Goal: Information Seeking & Learning: Learn about a topic

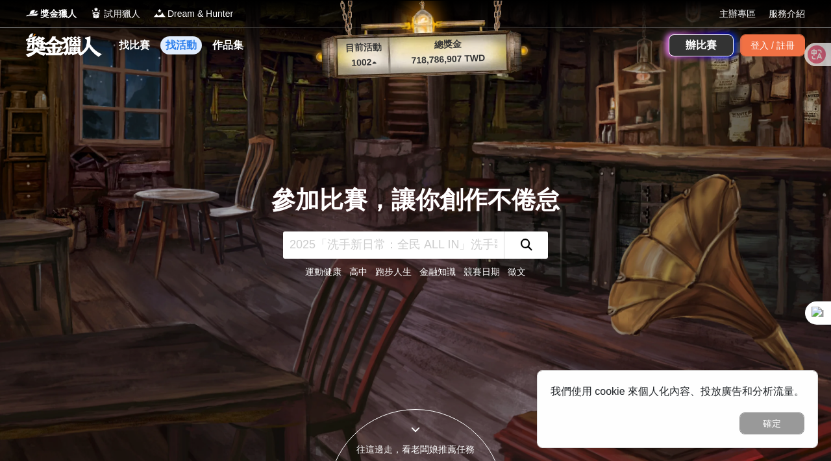
click at [174, 43] on link "找活動" at bounding box center [181, 45] width 42 height 18
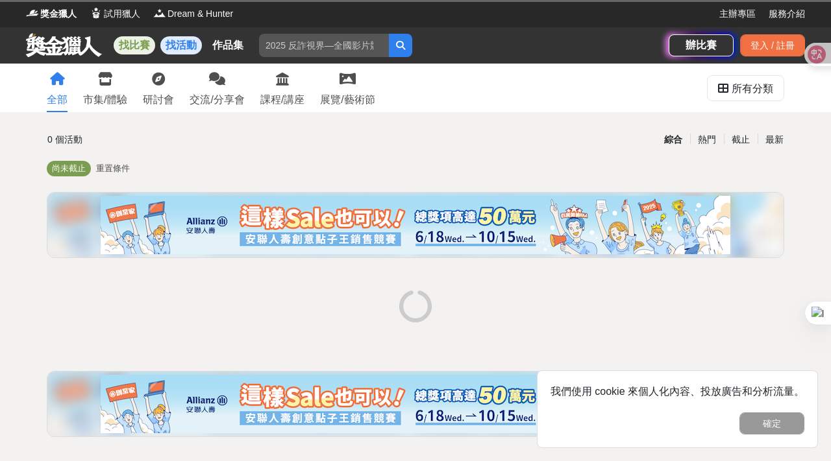
click at [130, 46] on link "找比賽" at bounding box center [135, 45] width 42 height 18
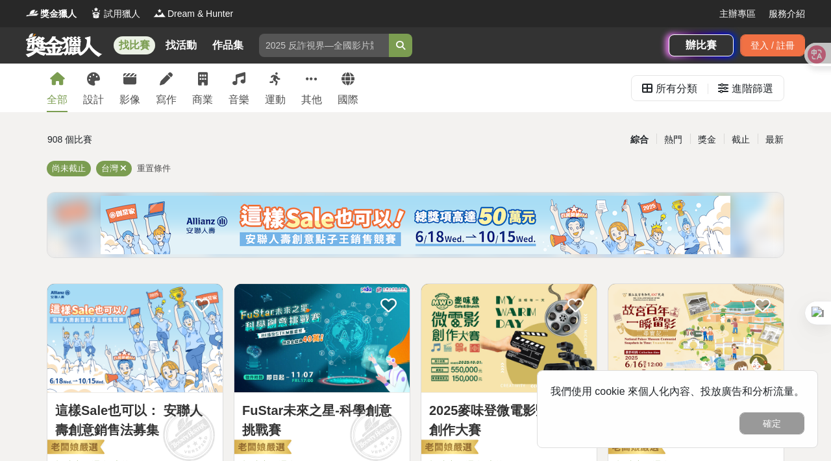
click at [130, 46] on link "找比賽" at bounding box center [135, 45] width 42 height 18
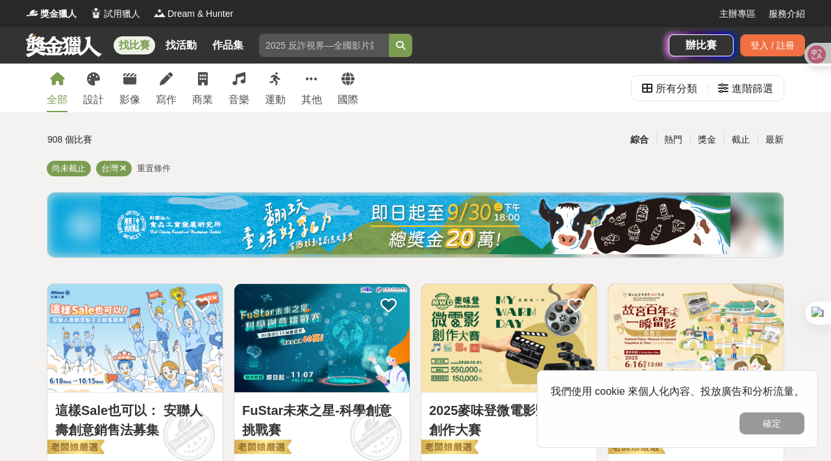
click at [130, 46] on link "找比賽" at bounding box center [135, 45] width 42 height 18
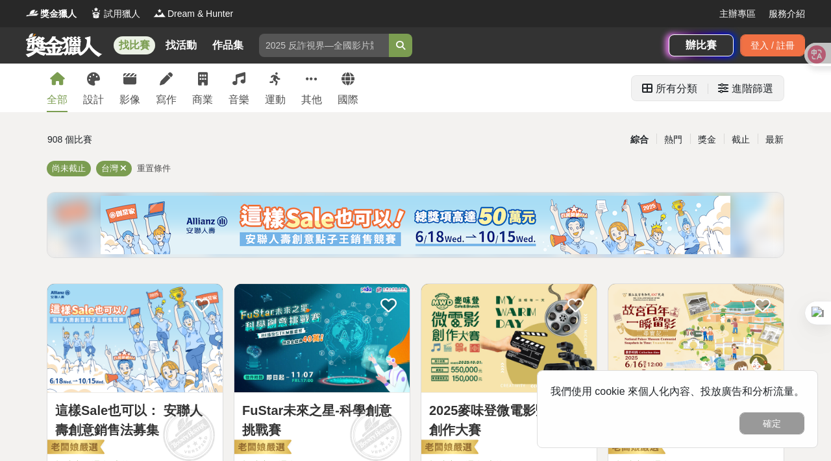
click at [733, 96] on div "進階篩選" at bounding box center [752, 89] width 42 height 26
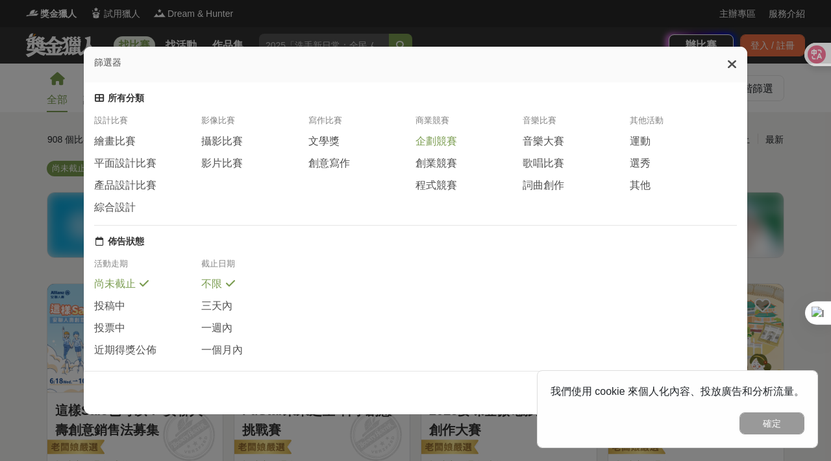
click at [444, 142] on span "企劃競賽" at bounding box center [436, 142] width 42 height 14
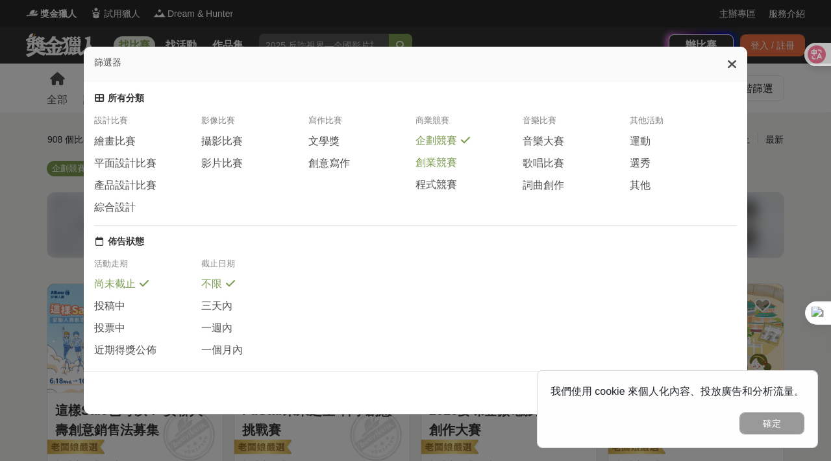
click at [439, 162] on span "創業競賽" at bounding box center [436, 163] width 42 height 14
click at [439, 189] on span "程式競賽" at bounding box center [436, 185] width 42 height 14
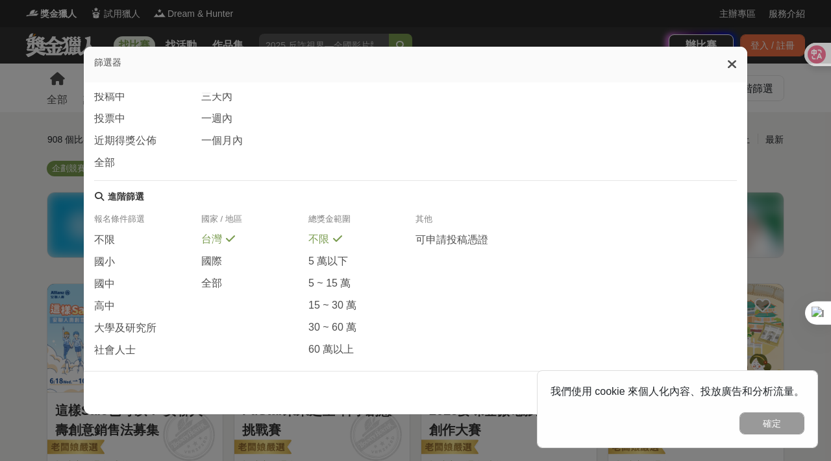
scroll to position [219, 0]
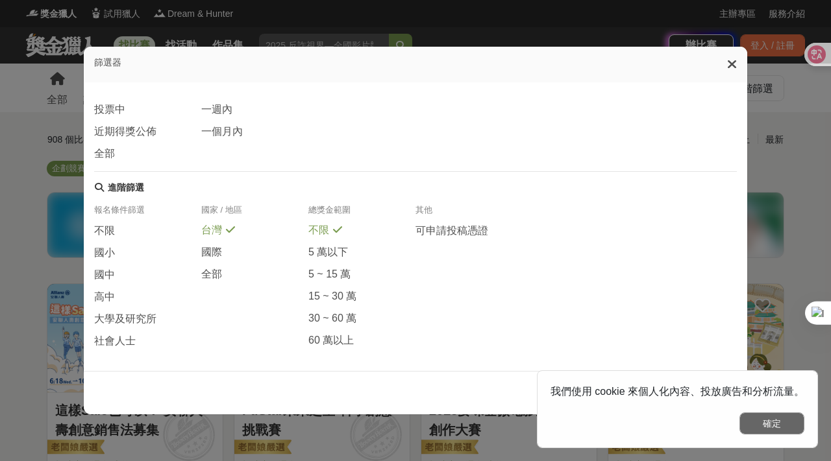
click at [759, 431] on button "確定" at bounding box center [771, 424] width 65 height 22
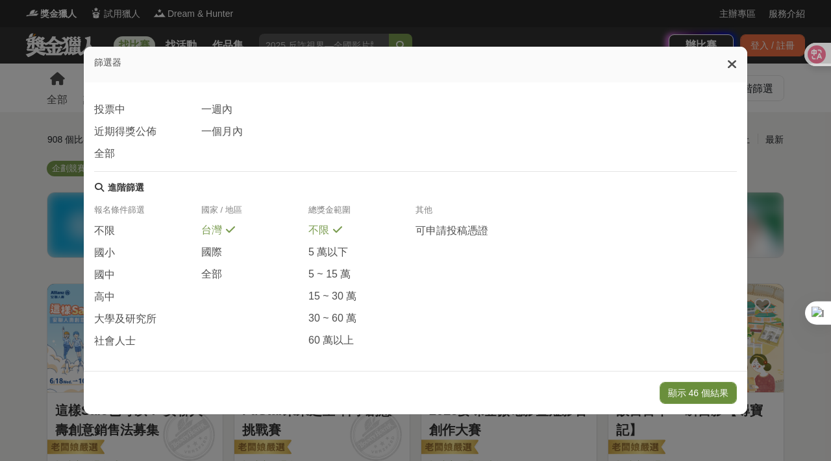
click at [702, 390] on button "顯示 46 個結果" at bounding box center [697, 393] width 77 height 22
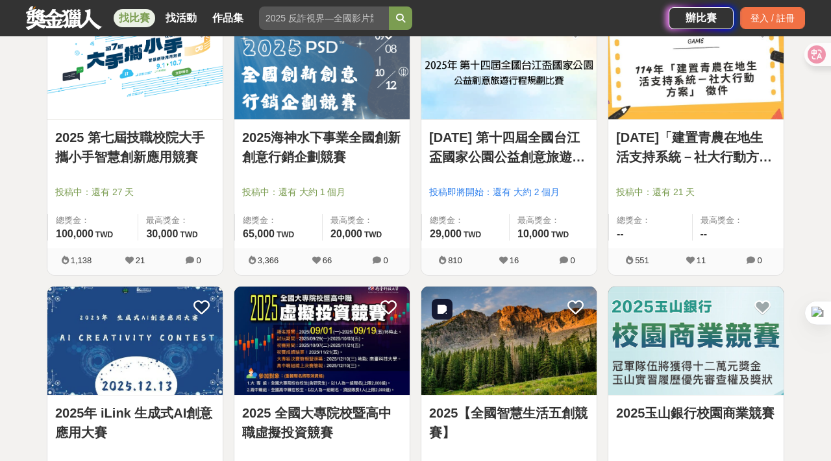
scroll to position [826, 0]
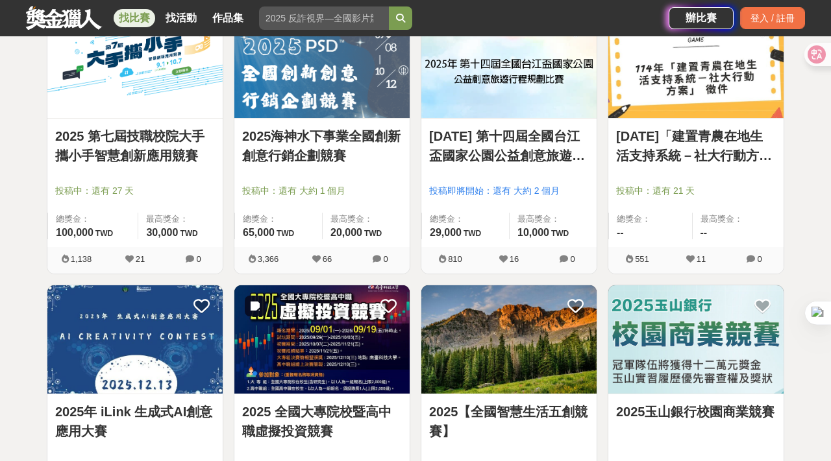
click at [354, 366] on img at bounding box center [321, 340] width 175 height 108
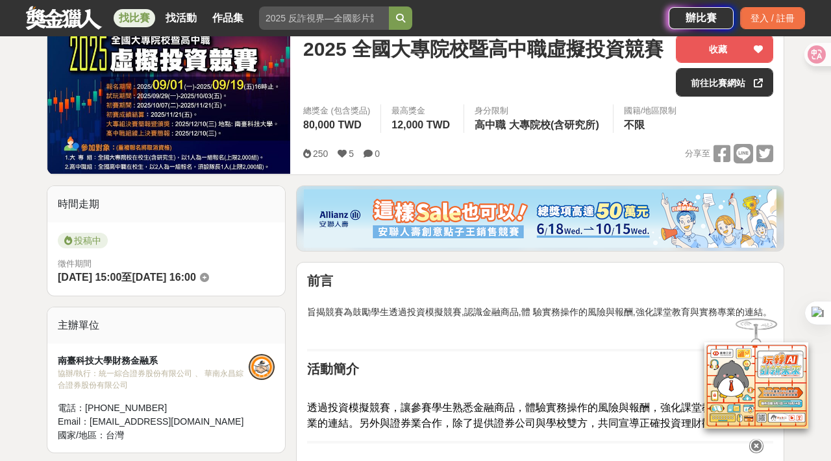
scroll to position [172, 0]
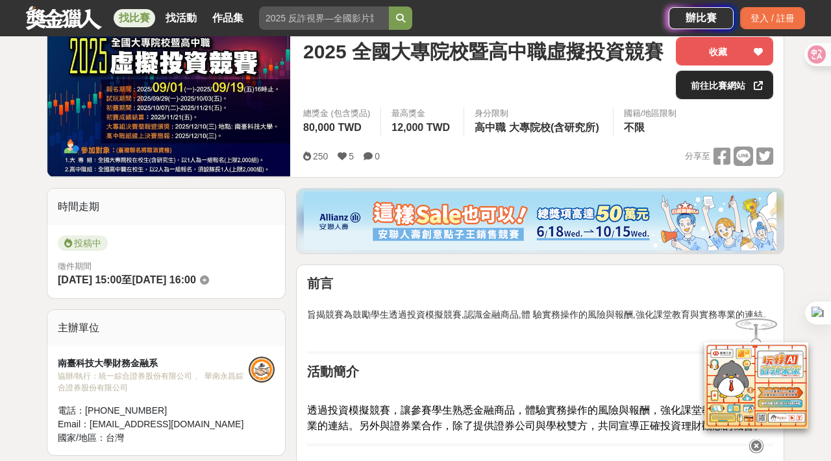
click at [702, 84] on link "前往比賽網站" at bounding box center [724, 85] width 97 height 29
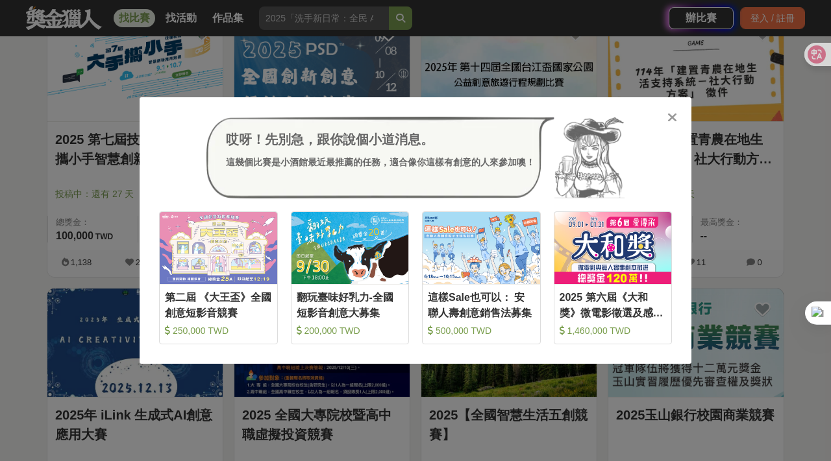
scroll to position [826, 0]
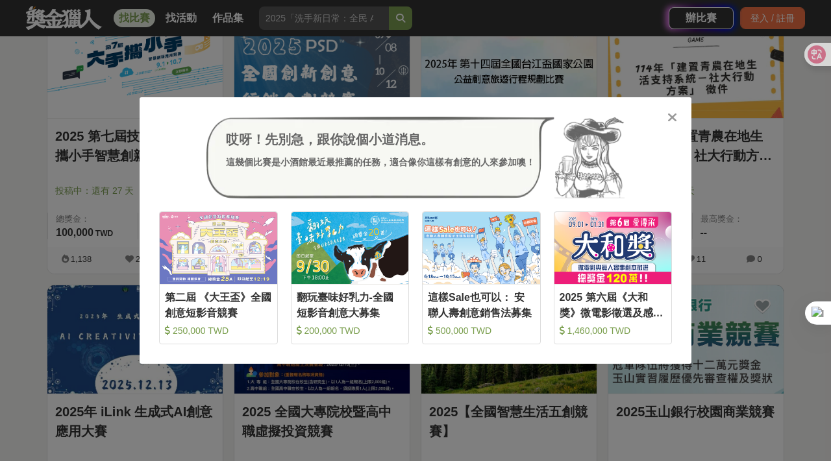
click at [670, 114] on icon at bounding box center [672, 117] width 10 height 13
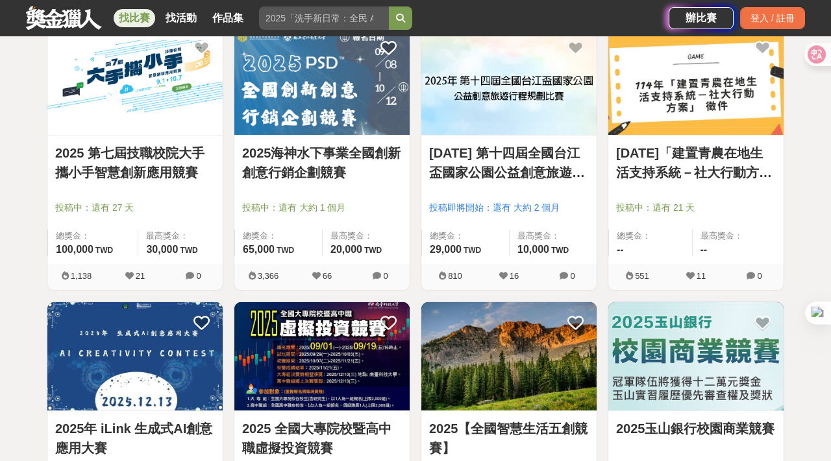
scroll to position [831, 0]
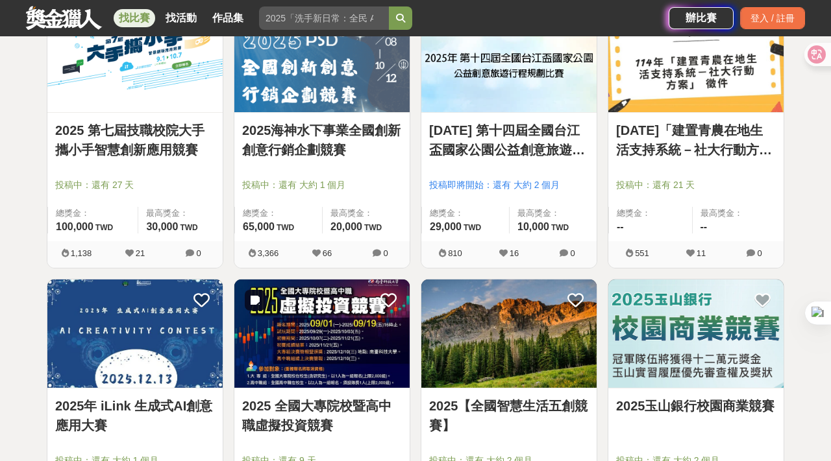
click at [335, 354] on img at bounding box center [321, 334] width 175 height 108
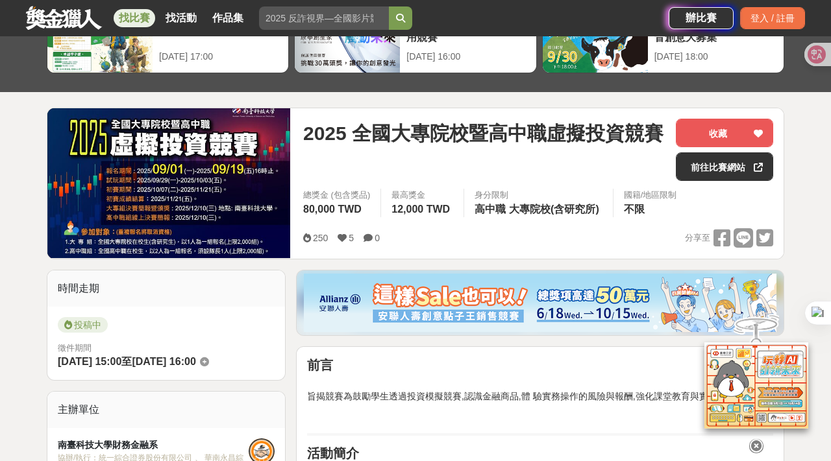
scroll to position [93, 0]
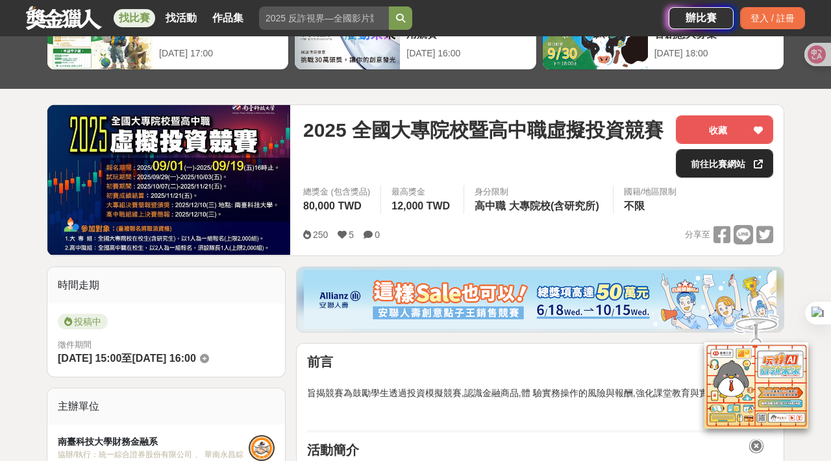
click at [704, 172] on link "前往比賽網站" at bounding box center [724, 163] width 97 height 29
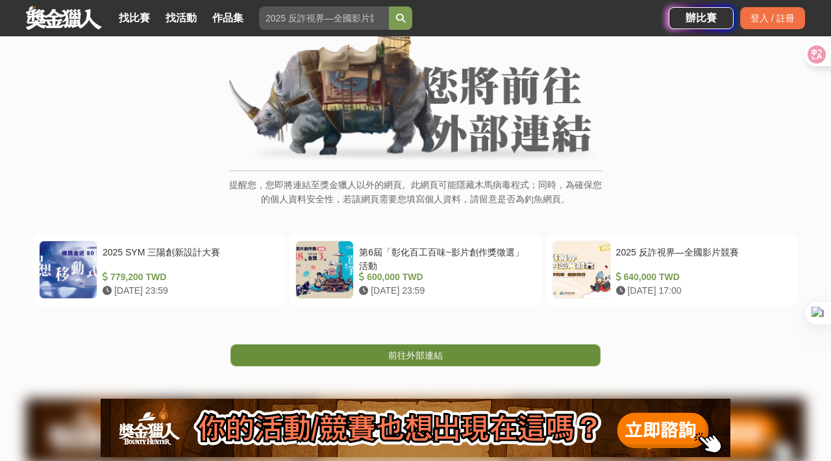
scroll to position [102, 0]
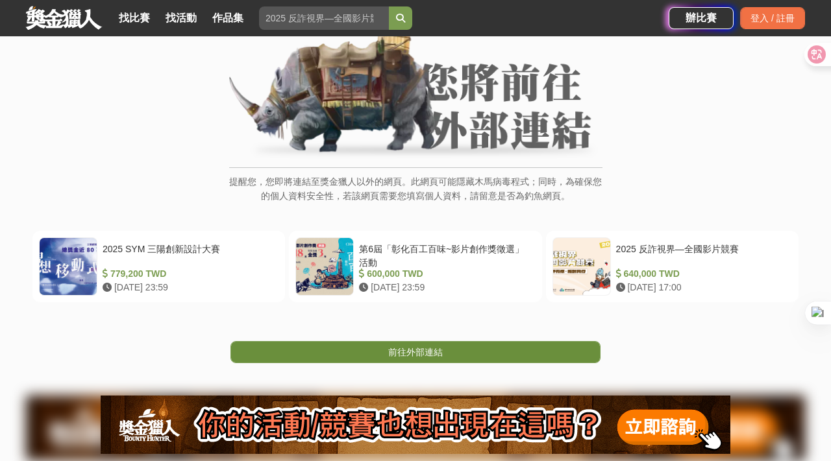
click at [413, 347] on span "前往外部連結" at bounding box center [415, 352] width 55 height 10
